Goal: Task Accomplishment & Management: Manage account settings

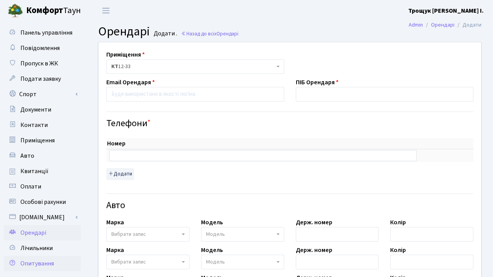
click at [35, 266] on span "Опитування" at bounding box center [37, 264] width 34 height 8
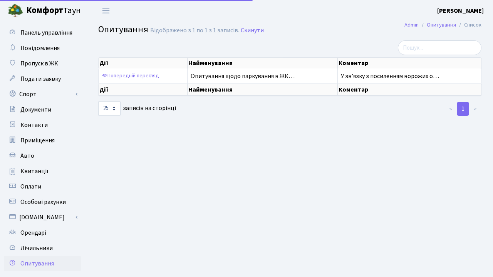
select select "25"
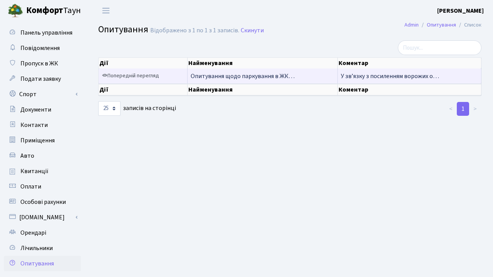
click at [151, 74] on link "Попередній перегляд" at bounding box center [130, 76] width 61 height 12
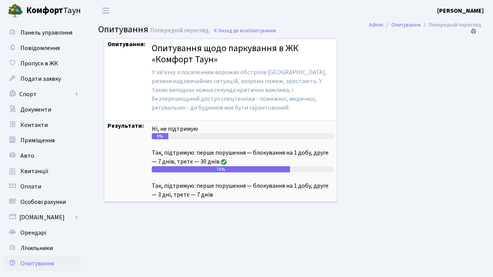
click at [49, 9] on b "Комфорт" at bounding box center [44, 10] width 37 height 12
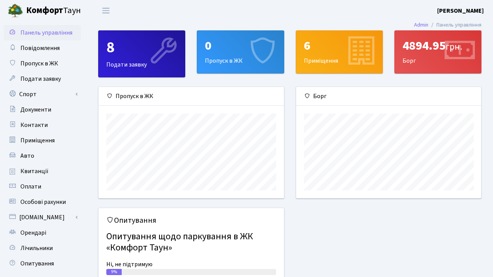
scroll to position [111, 185]
click at [469, 13] on b "[PERSON_NAME]" at bounding box center [460, 11] width 47 height 8
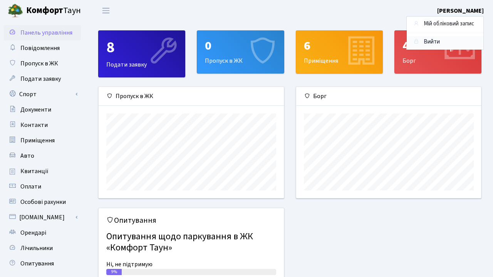
click at [432, 43] on link "Вийти" at bounding box center [445, 42] width 77 height 12
